Goal: Task Accomplishment & Management: Manage account settings

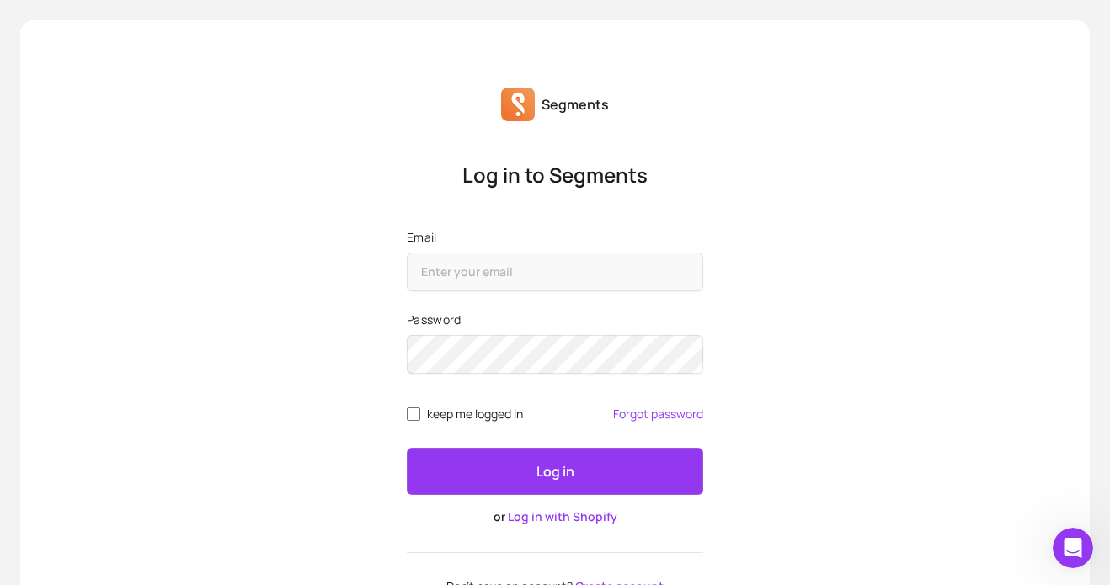
click at [519, 112] on icon at bounding box center [518, 114] width 4 height 4
click at [519, 172] on p "Log in to Segments" at bounding box center [555, 175] width 296 height 27
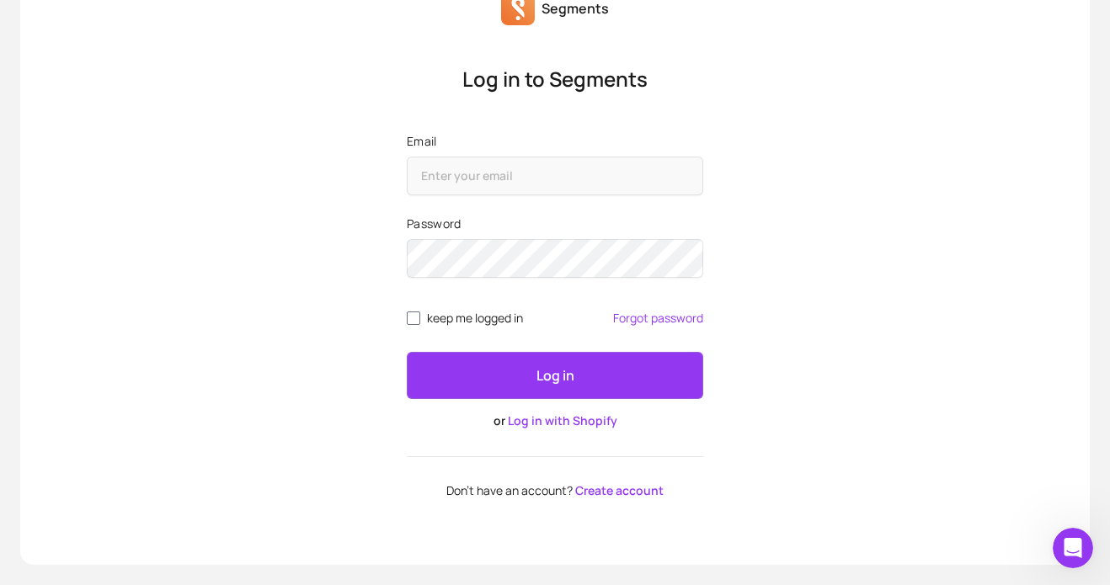
click at [618, 492] on link "Create account" at bounding box center [619, 491] width 88 height 16
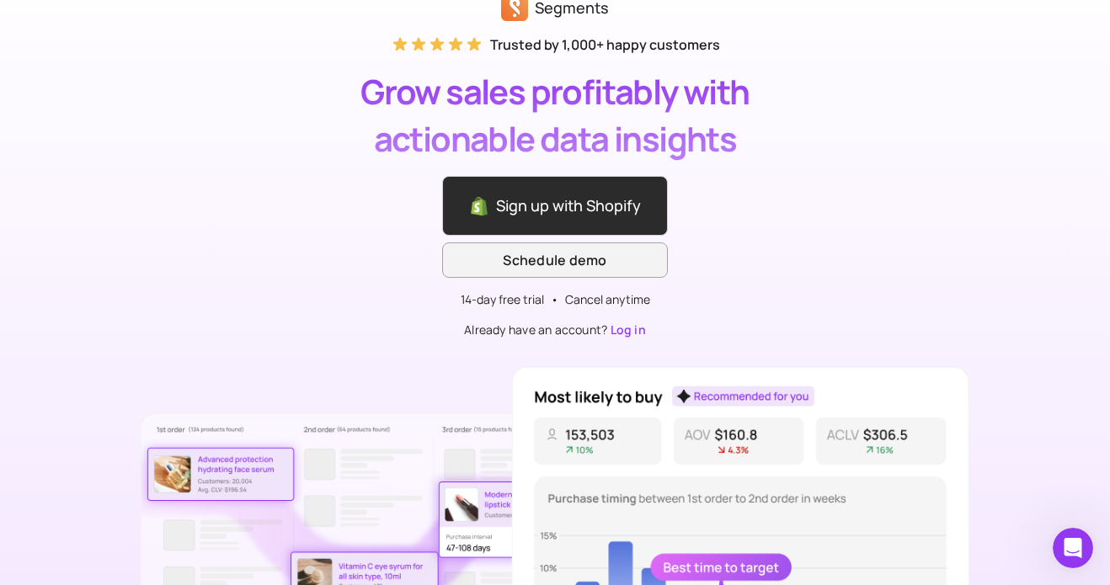
scroll to position [46, 0]
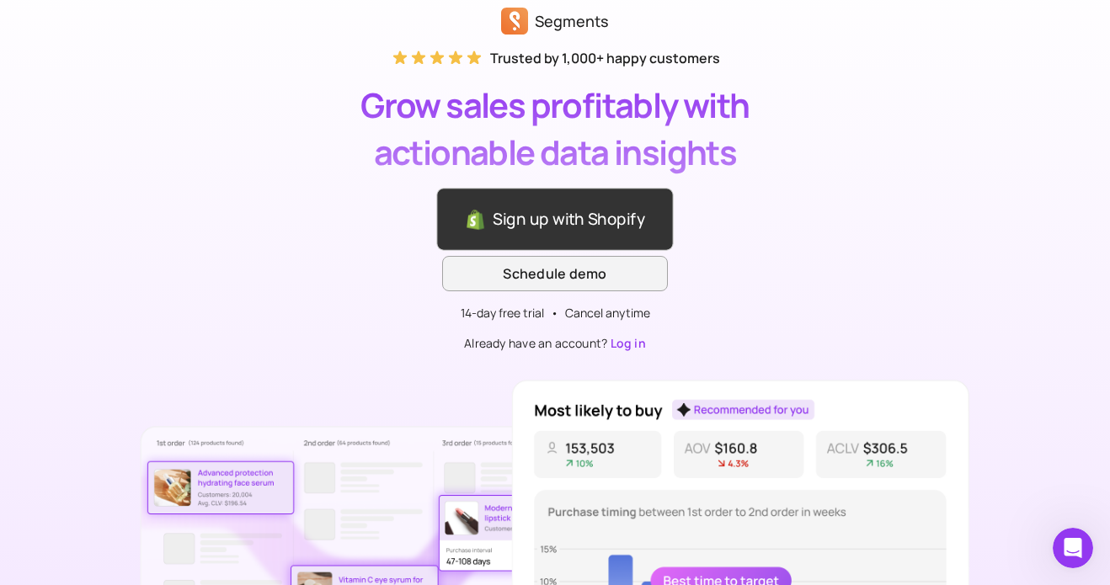
click at [533, 218] on link "Sign up with Shopify" at bounding box center [554, 219] width 237 height 63
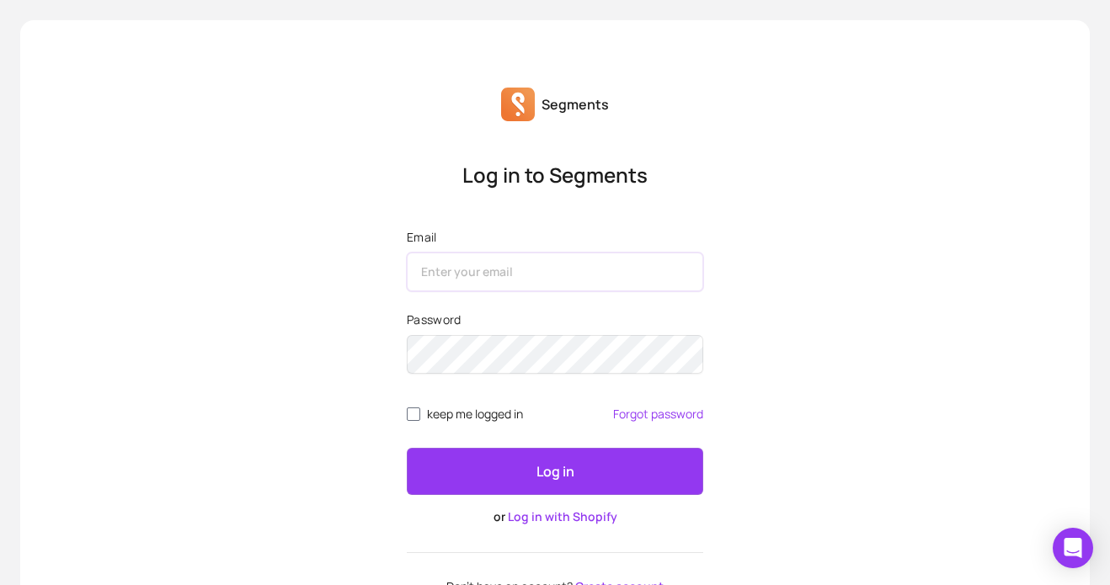
click at [429, 271] on input "Email" at bounding box center [555, 272] width 296 height 39
type input "[EMAIL_ADDRESS][DOMAIN_NAME]"
click at [589, 225] on div "Log in to Segments Email [EMAIL_ADDRESS][DOMAIN_NAME] Password keep me logged i…" at bounding box center [554, 378] width 323 height 432
click at [418, 415] on input "keep me logged in" at bounding box center [413, 414] width 13 height 13
checkbox input "true"
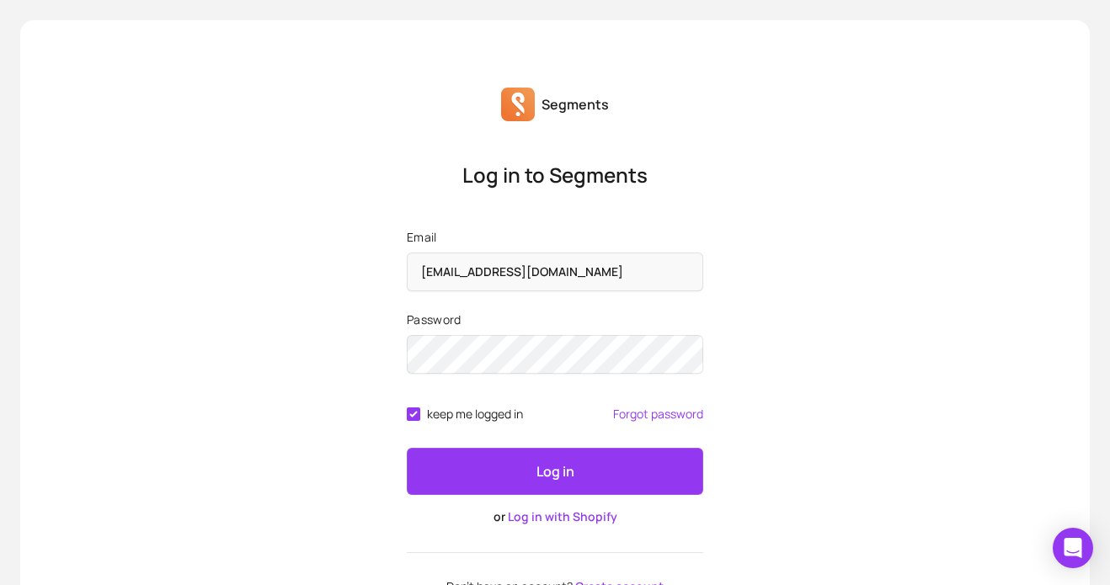
click at [559, 467] on p "Log in" at bounding box center [555, 471] width 38 height 20
click at [430, 32] on div at bounding box center [431, 32] width 24 height 24
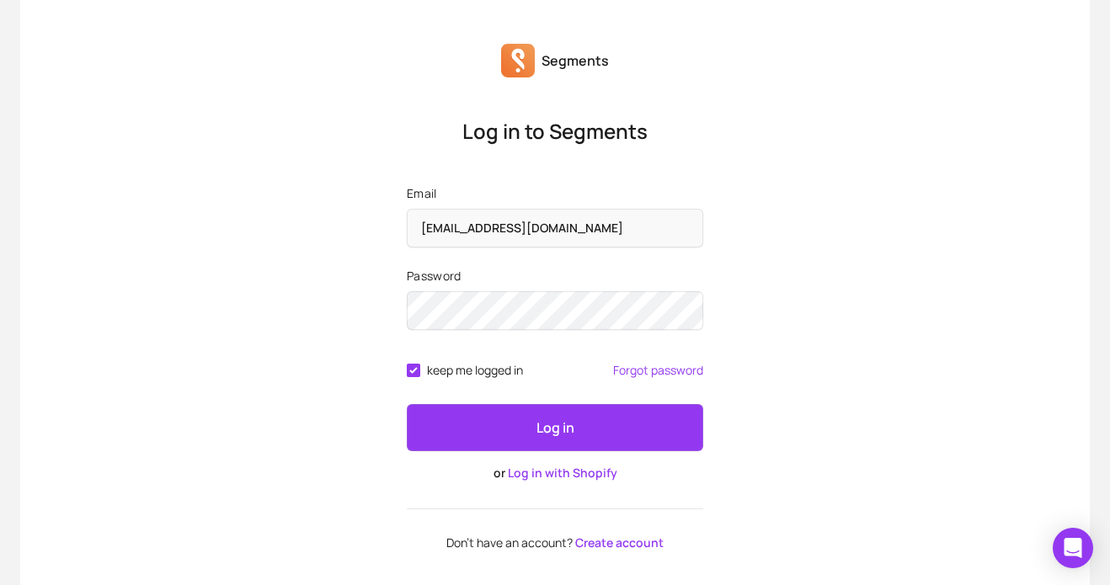
scroll to position [45, 0]
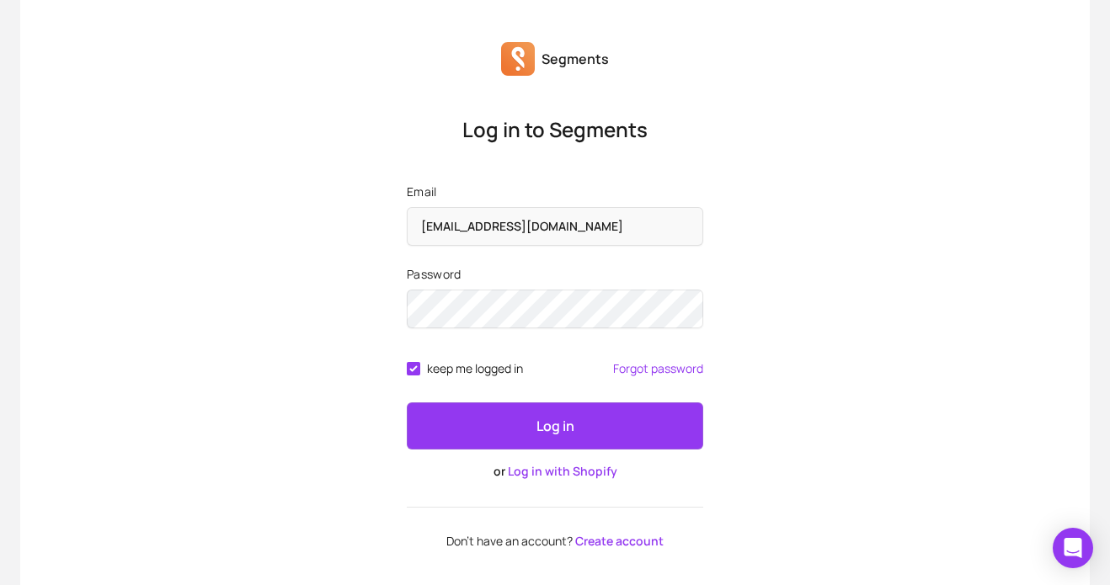
click at [556, 472] on link "Log in with Shopify" at bounding box center [562, 471] width 109 height 16
click at [549, 472] on link "Log in with Shopify" at bounding box center [562, 471] width 109 height 16
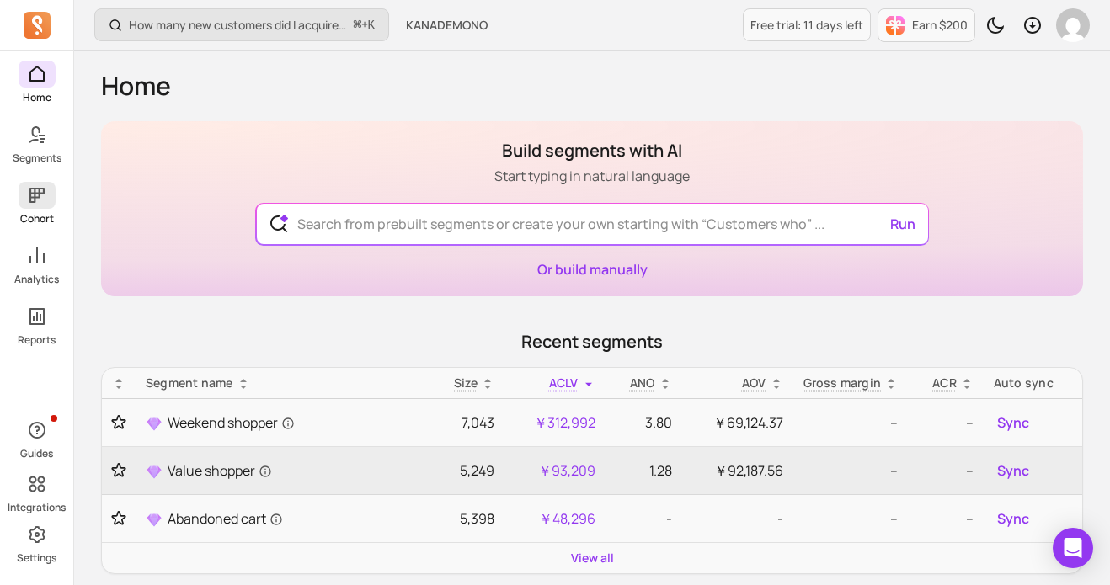
click at [40, 200] on icon at bounding box center [37, 195] width 20 height 20
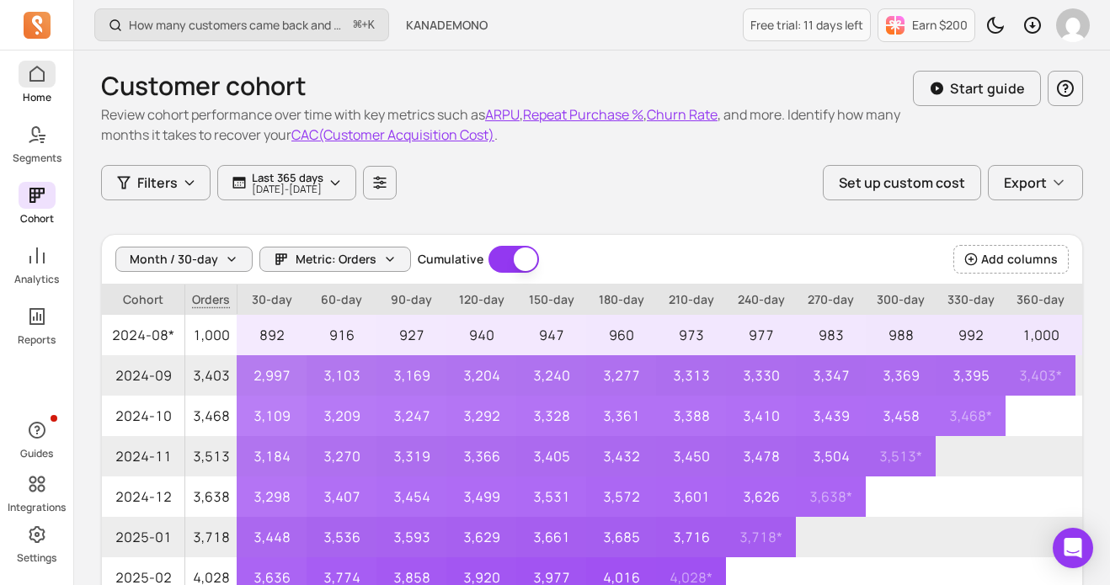
click at [36, 80] on icon at bounding box center [36, 74] width 15 height 16
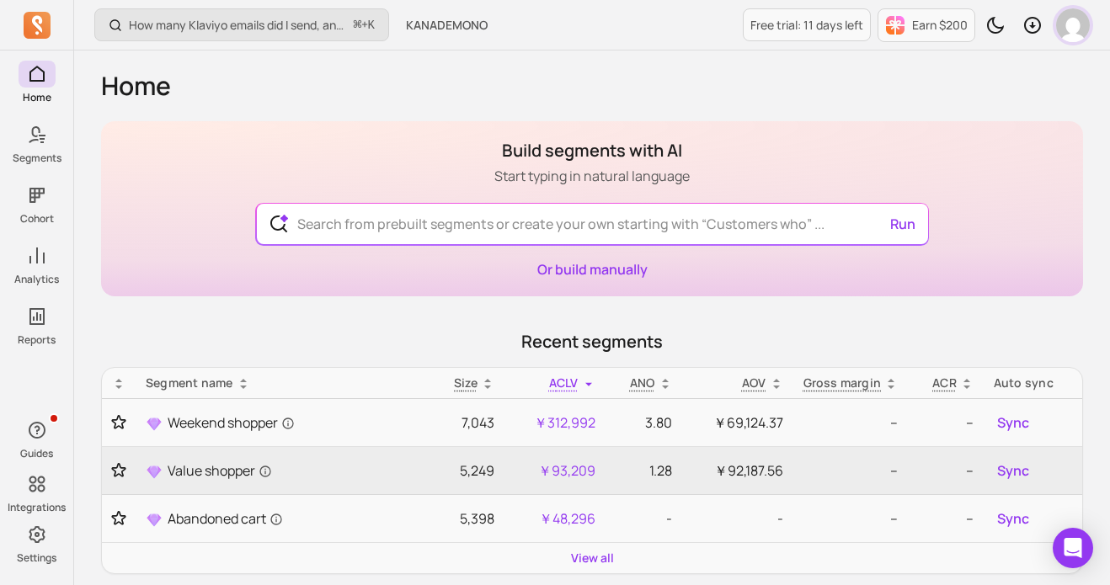
click at [1069, 29] on img "button" at bounding box center [1073, 25] width 34 height 34
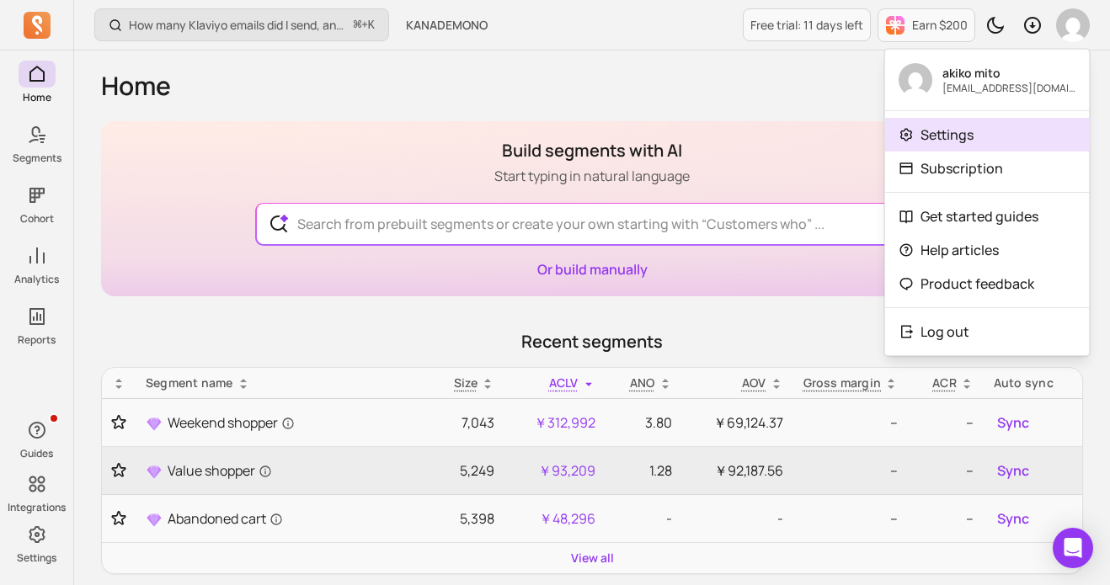
click at [961, 139] on p "Settings" at bounding box center [946, 135] width 53 height 20
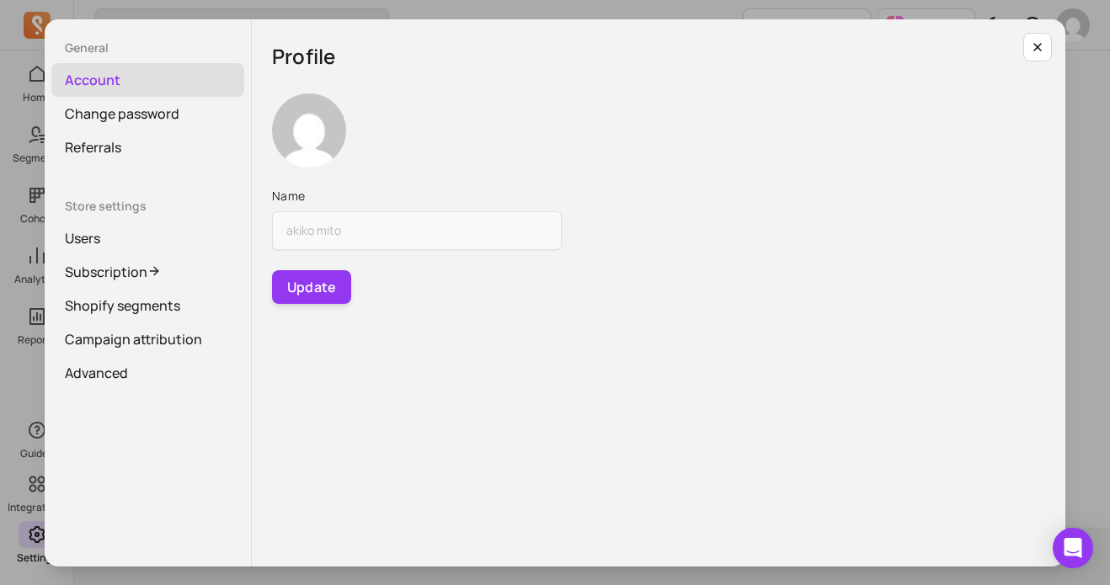
click at [134, 79] on link "Account" at bounding box center [147, 80] width 193 height 34
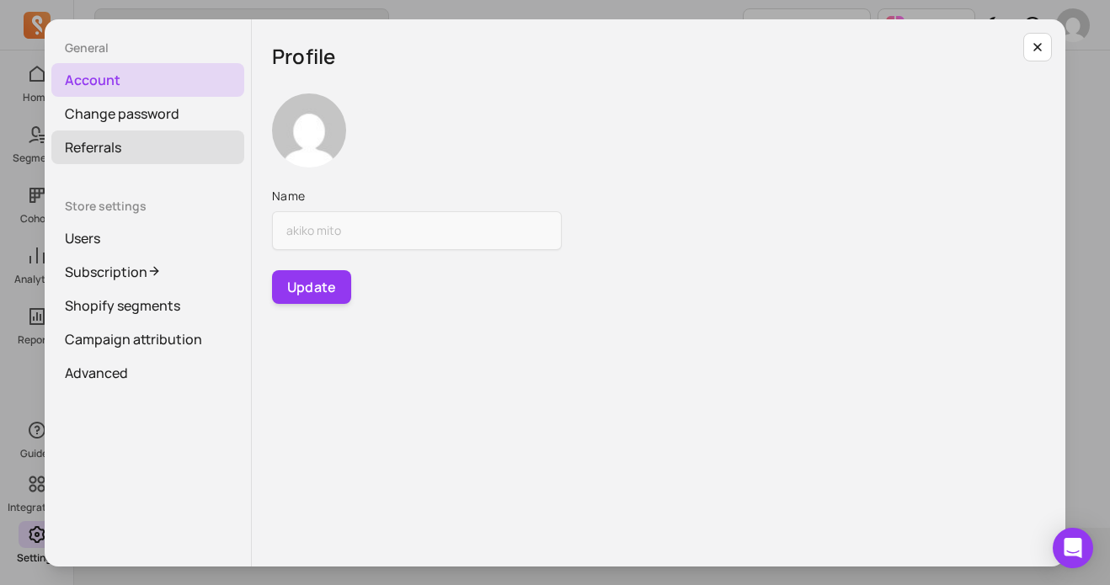
click at [132, 149] on link "Referrals" at bounding box center [147, 148] width 193 height 34
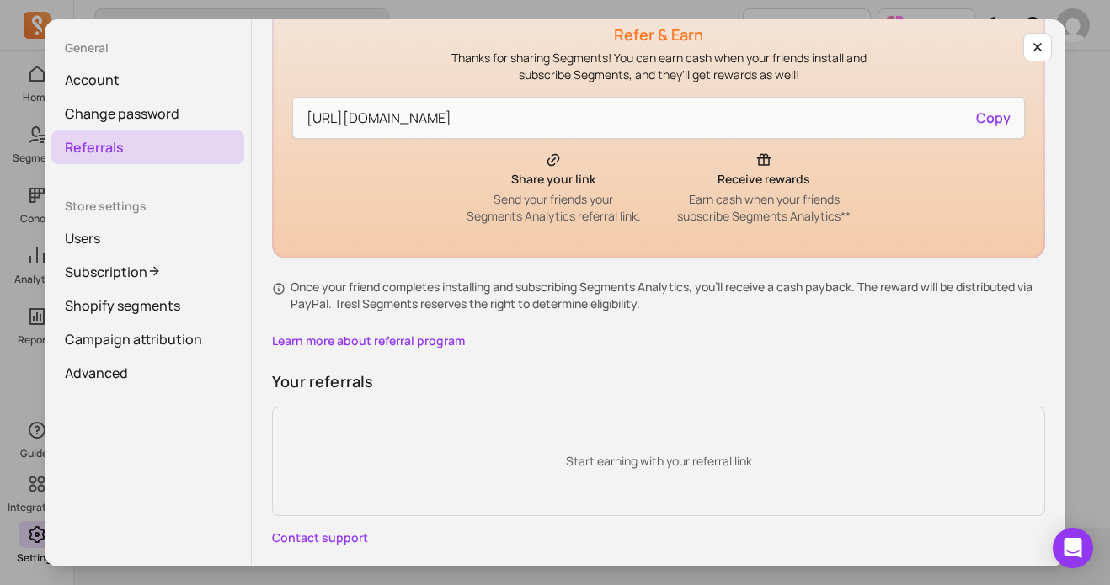
scroll to position [125, 0]
click at [109, 246] on link "Users" at bounding box center [147, 238] width 193 height 34
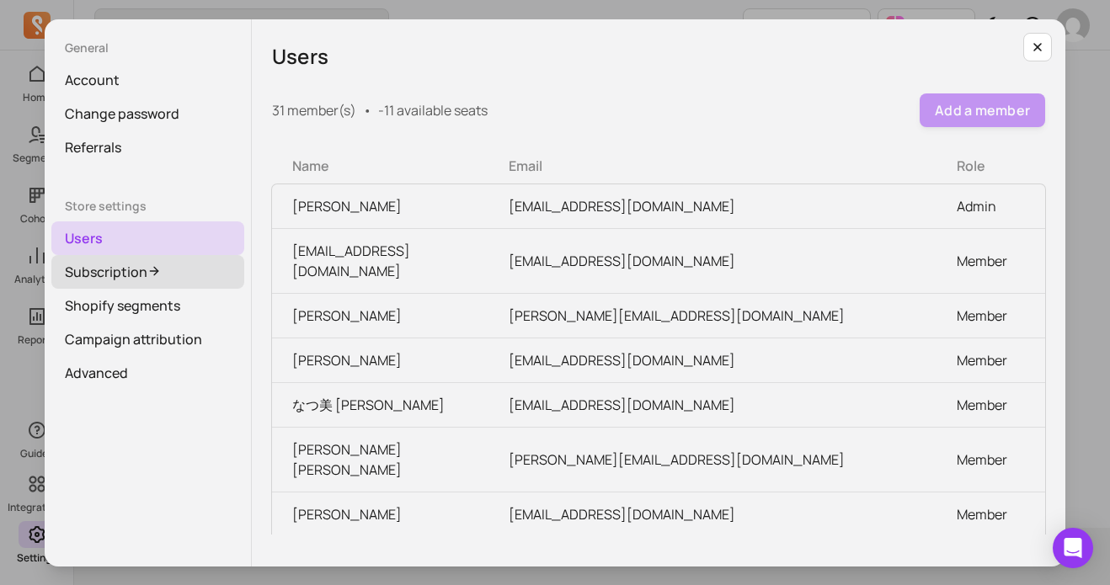
click at [109, 272] on link "Subscription" at bounding box center [147, 272] width 193 height 34
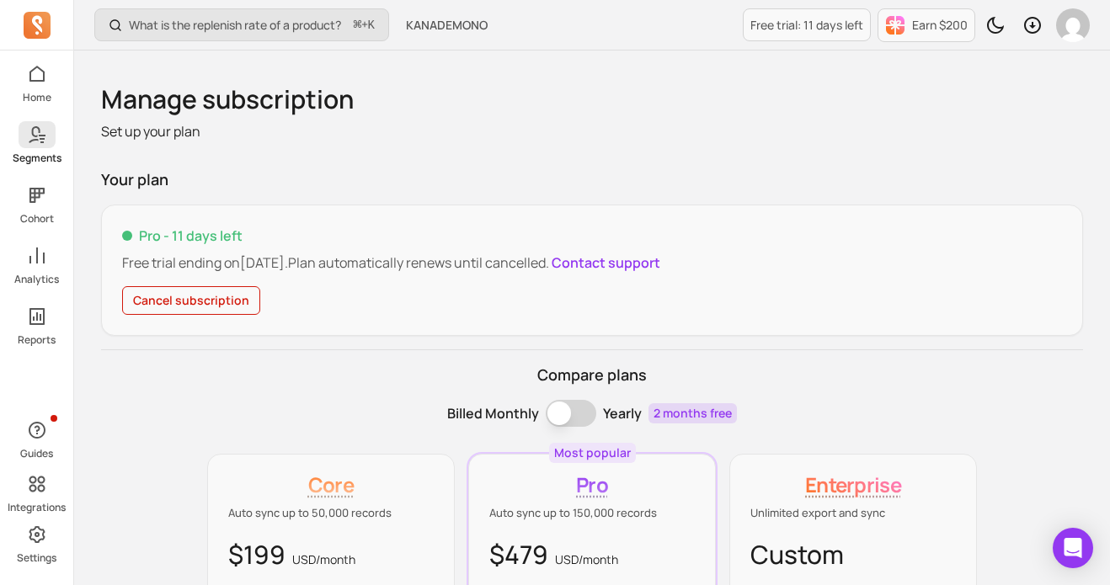
click at [36, 139] on icon at bounding box center [34, 134] width 12 height 17
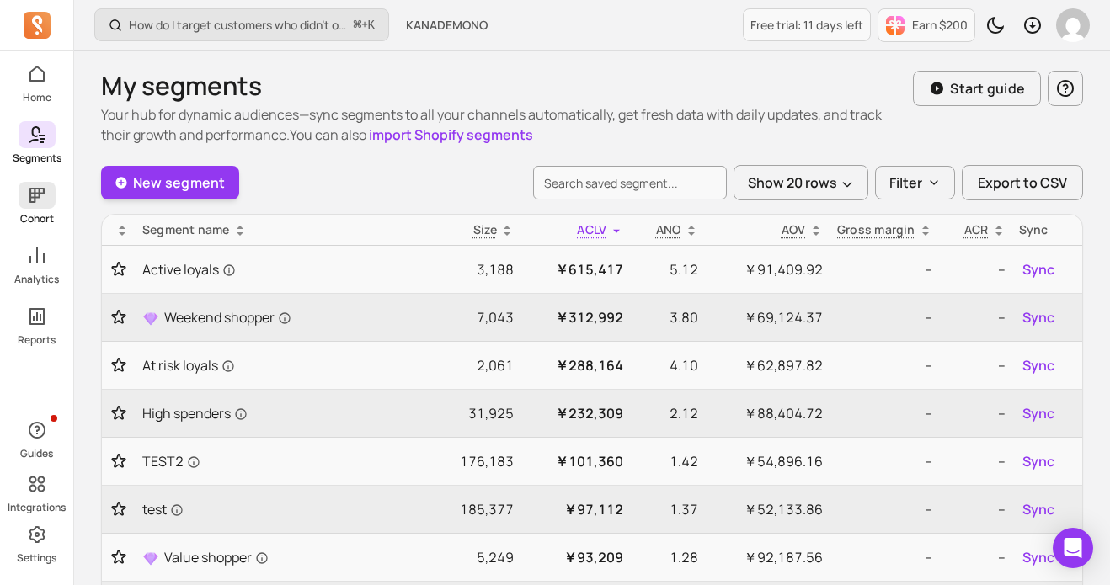
click at [39, 208] on span at bounding box center [37, 195] width 37 height 27
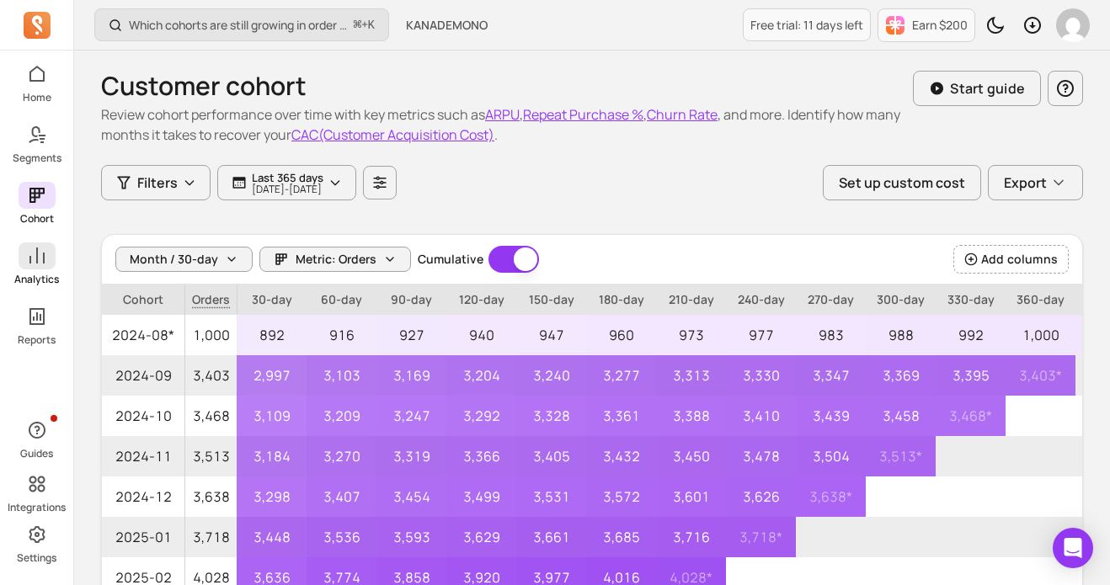
click at [38, 264] on icon at bounding box center [37, 256] width 20 height 20
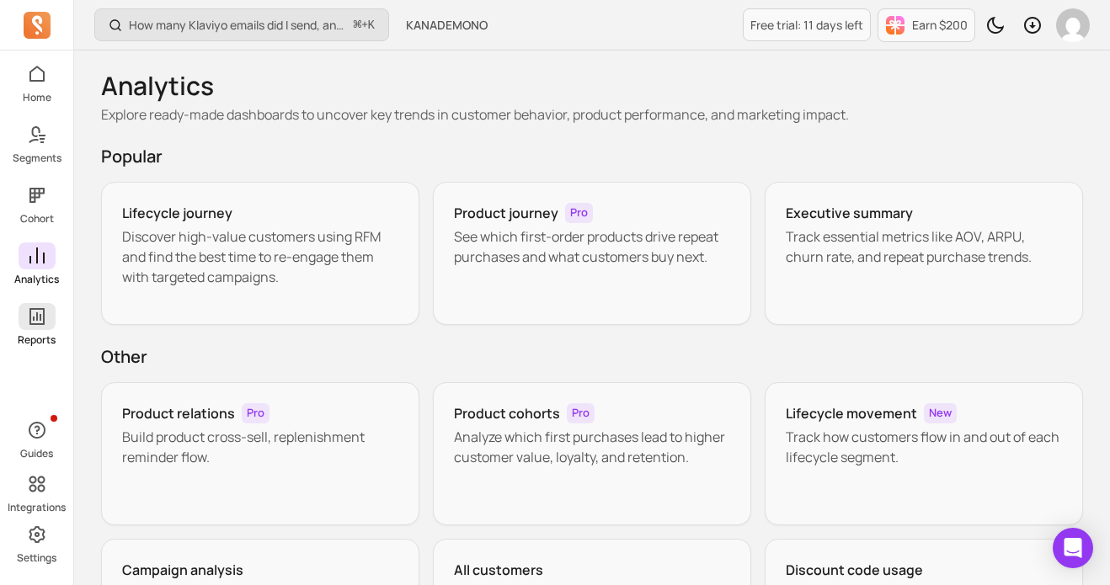
click at [43, 328] on span at bounding box center [37, 316] width 37 height 27
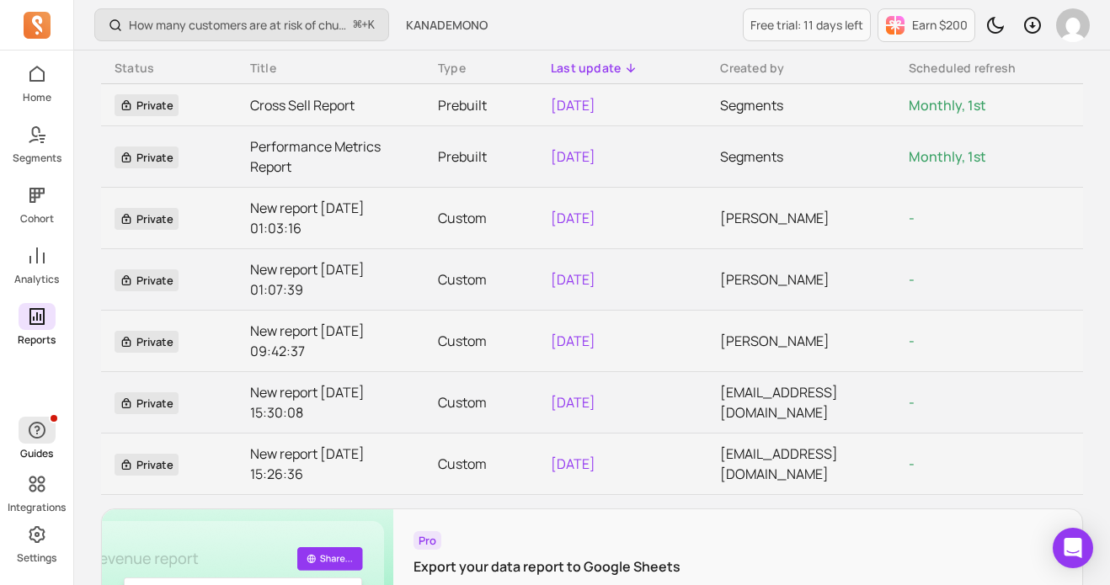
scroll to position [149, 0]
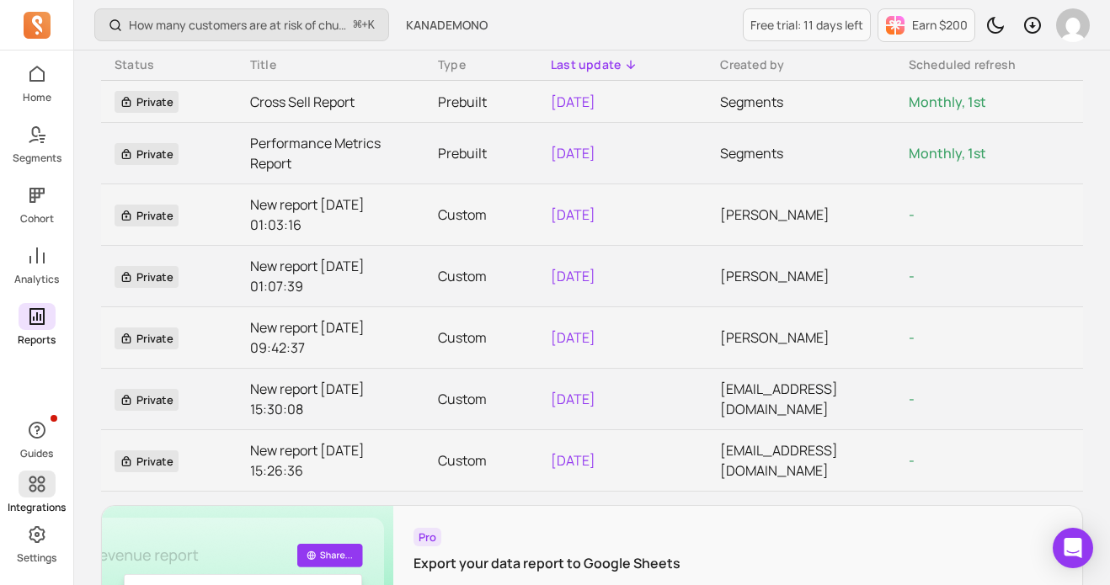
click at [35, 480] on icon at bounding box center [37, 485] width 16 height 16
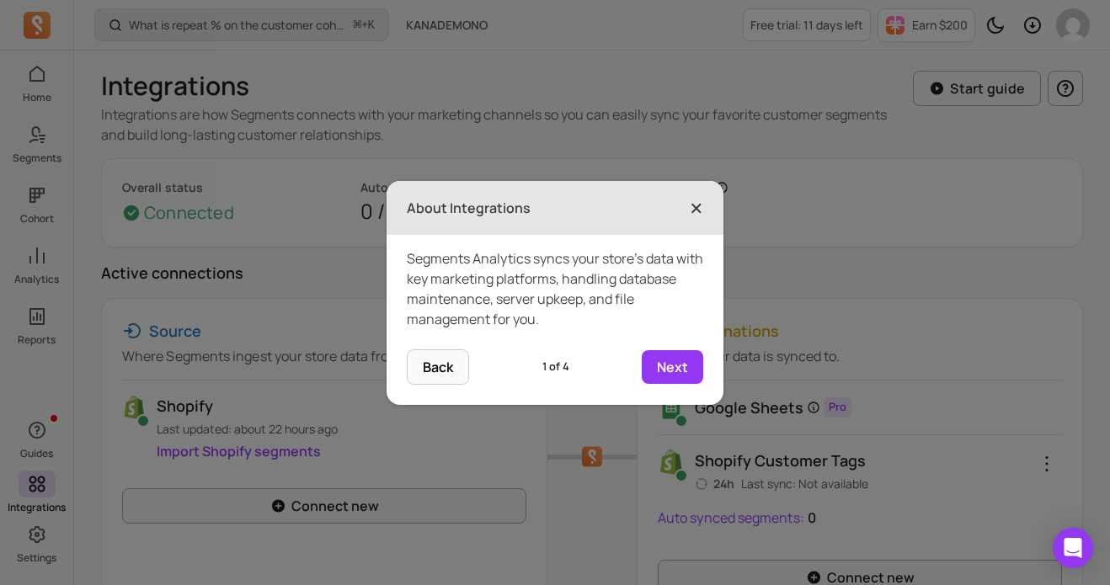
click at [700, 202] on span "×" at bounding box center [696, 207] width 13 height 37
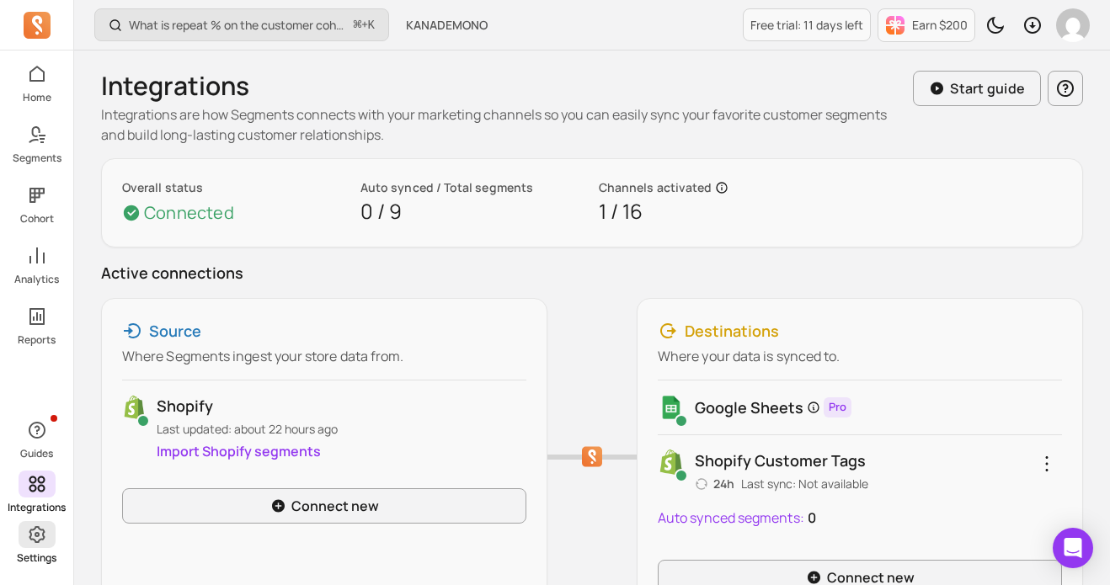
click at [43, 543] on icon at bounding box center [37, 535] width 20 height 20
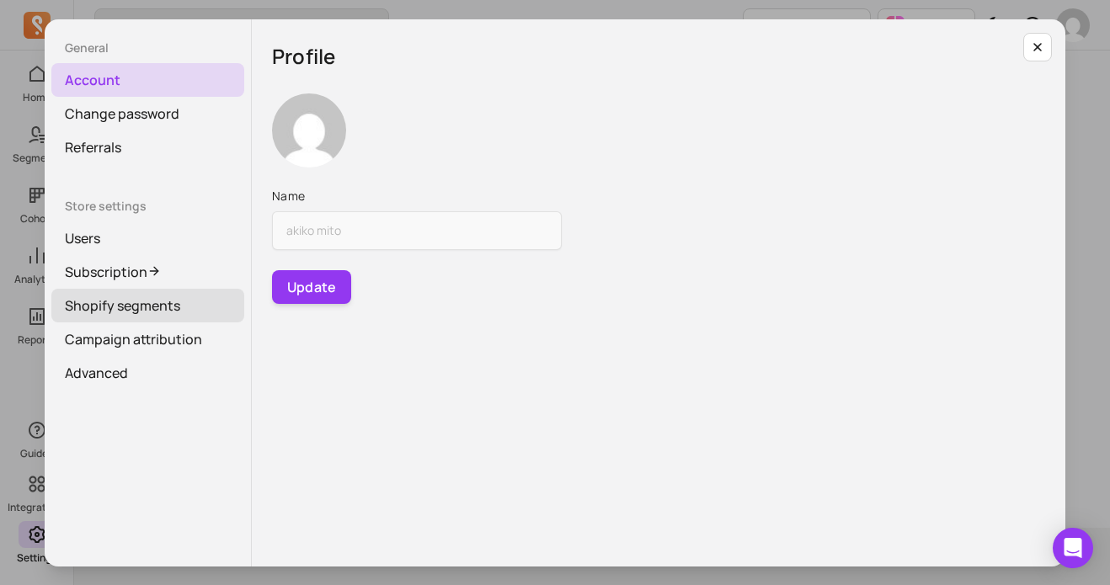
click at [119, 310] on link "Shopify segments" at bounding box center [147, 306] width 193 height 34
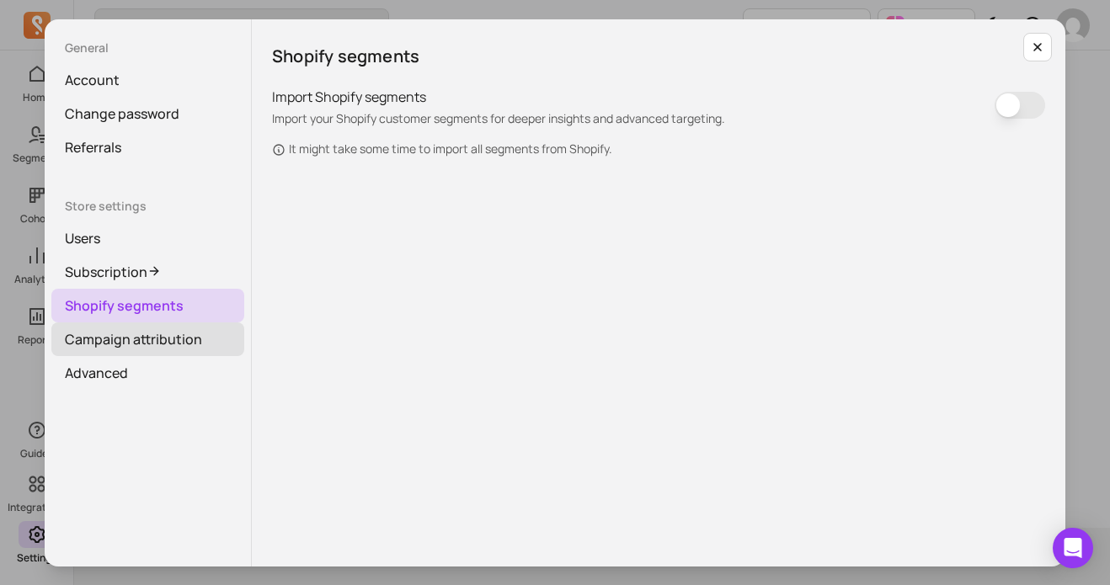
click at [141, 345] on link "Campaign attribution" at bounding box center [147, 340] width 193 height 34
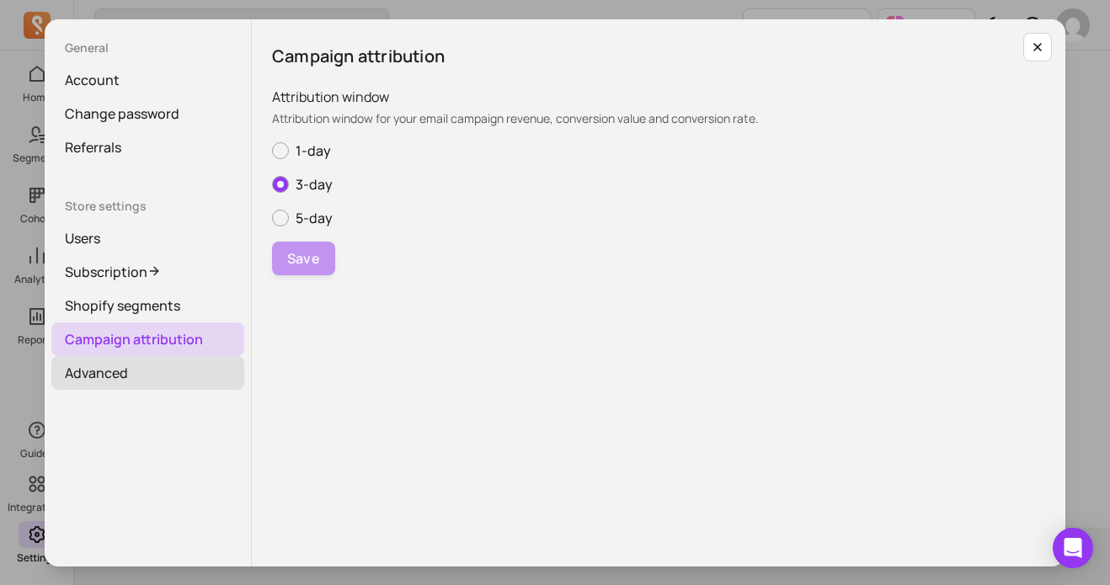
click at [119, 378] on link "Advanced" at bounding box center [147, 373] width 193 height 34
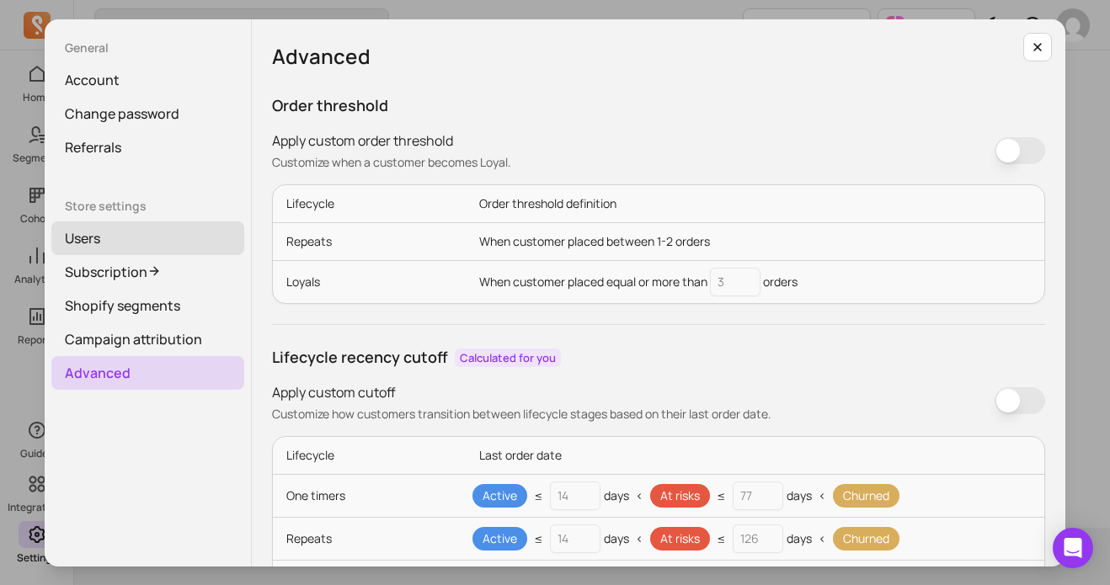
click at [92, 248] on link "Users" at bounding box center [147, 238] width 193 height 34
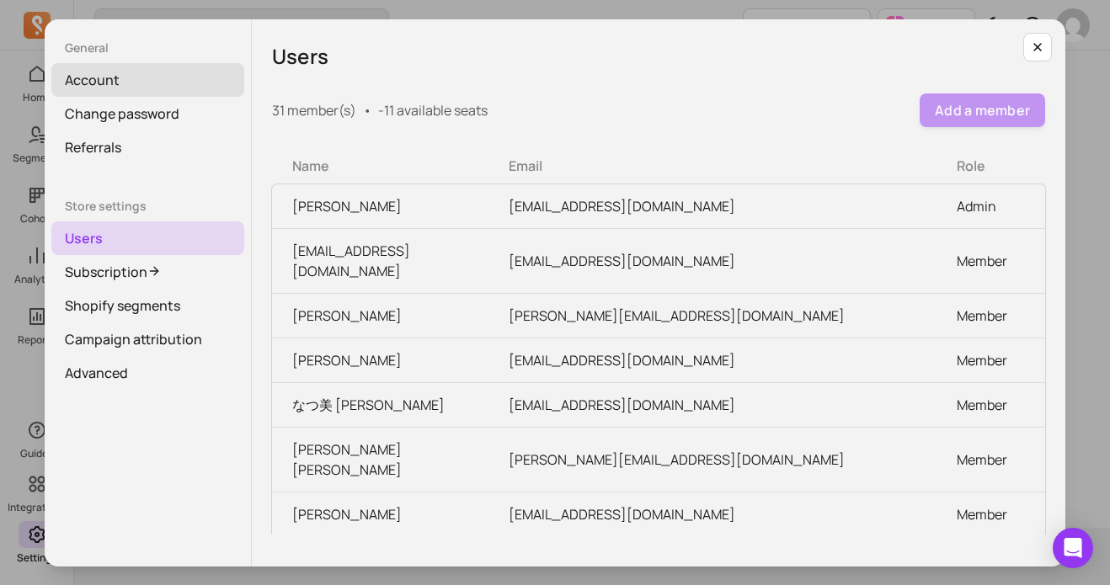
click at [115, 72] on link "Account" at bounding box center [147, 80] width 193 height 34
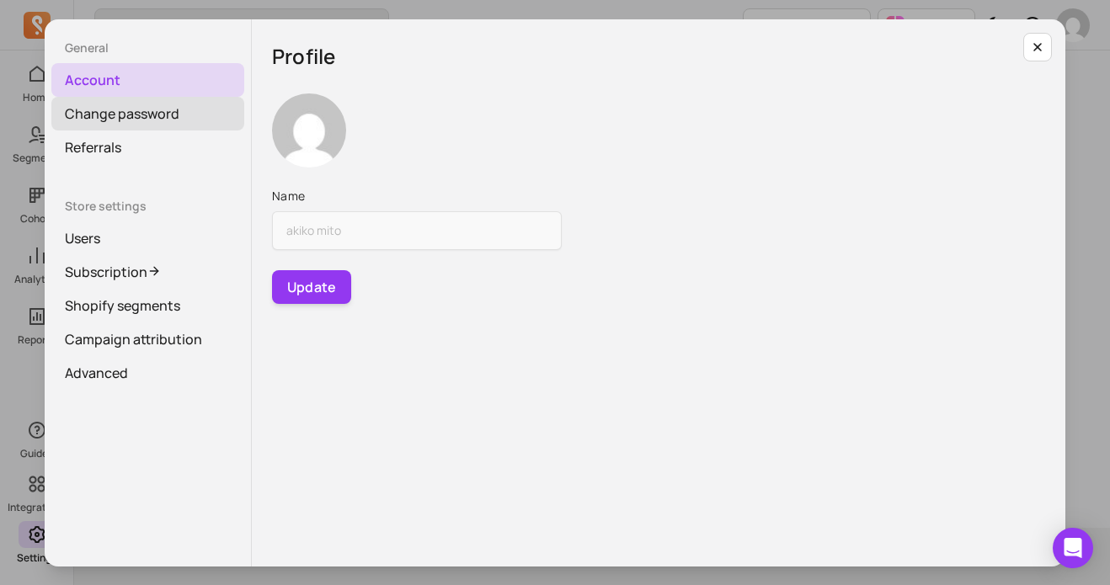
click at [129, 125] on link "Change password" at bounding box center [147, 114] width 193 height 34
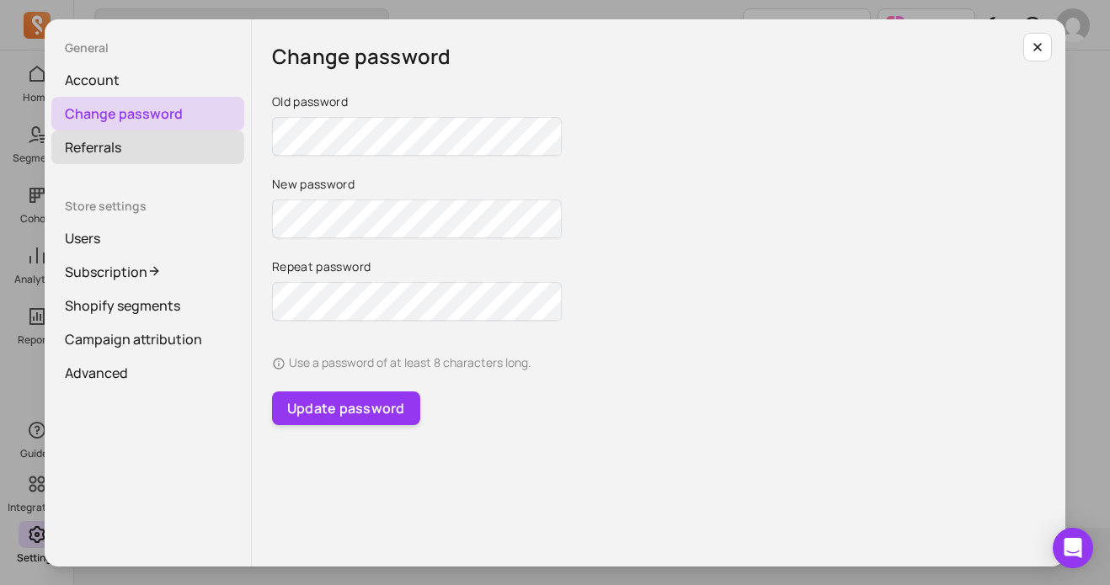
click at [121, 149] on link "Referrals" at bounding box center [147, 148] width 193 height 34
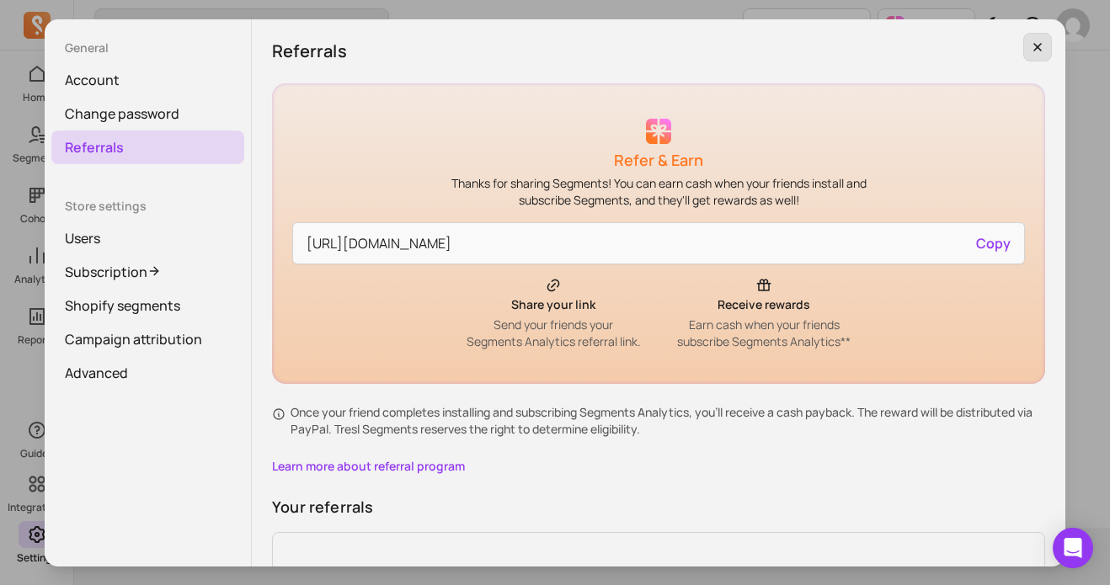
click at [1039, 40] on icon "button" at bounding box center [1037, 46] width 13 height 13
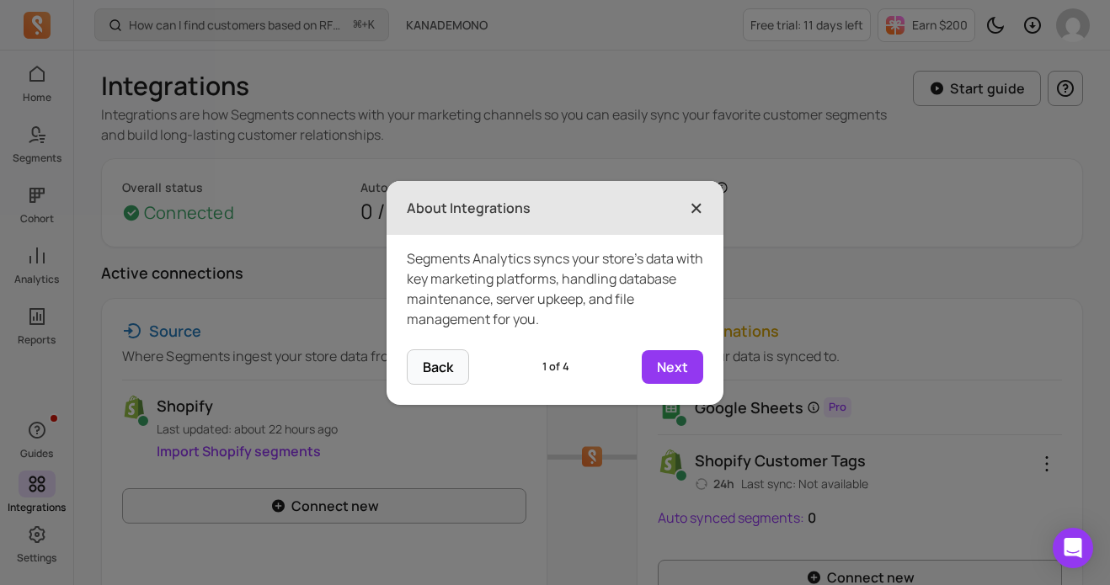
click at [695, 207] on span "×" at bounding box center [696, 207] width 13 height 37
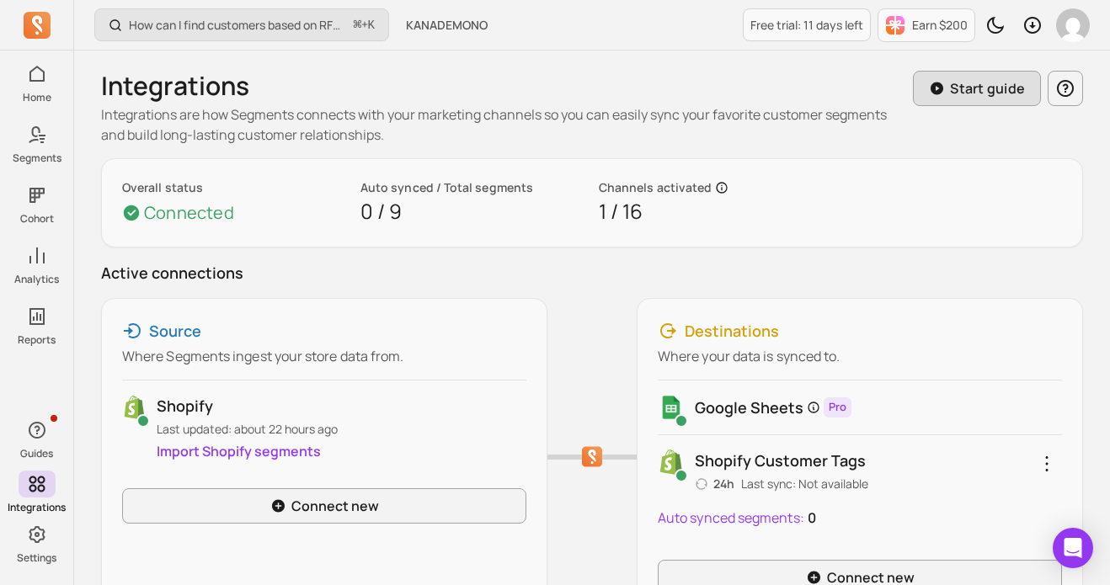
click at [950, 92] on div "Start guide" at bounding box center [977, 88] width 96 height 20
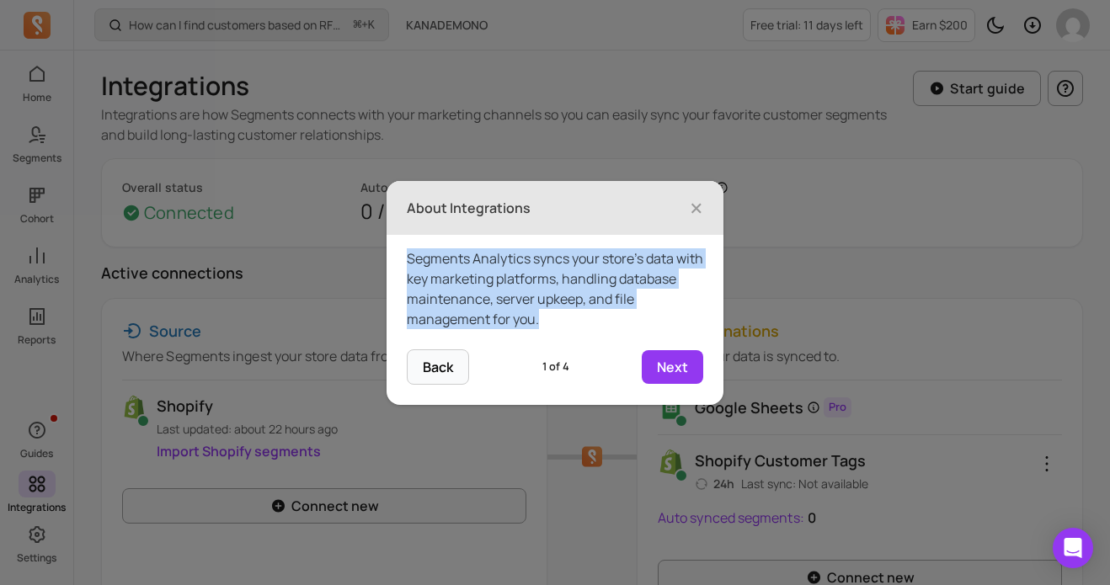
drag, startPoint x: 542, startPoint y: 317, endPoint x: 401, endPoint y: 255, distance: 153.5
click at [401, 255] on div "Segments Analytics syncs your store’s data with key marketing platforms, handli…" at bounding box center [555, 292] width 337 height 115
copy div "Segments Analytics syncs your store’s data with key marketing platforms, handli…"
